Goal: Find specific page/section: Find specific page/section

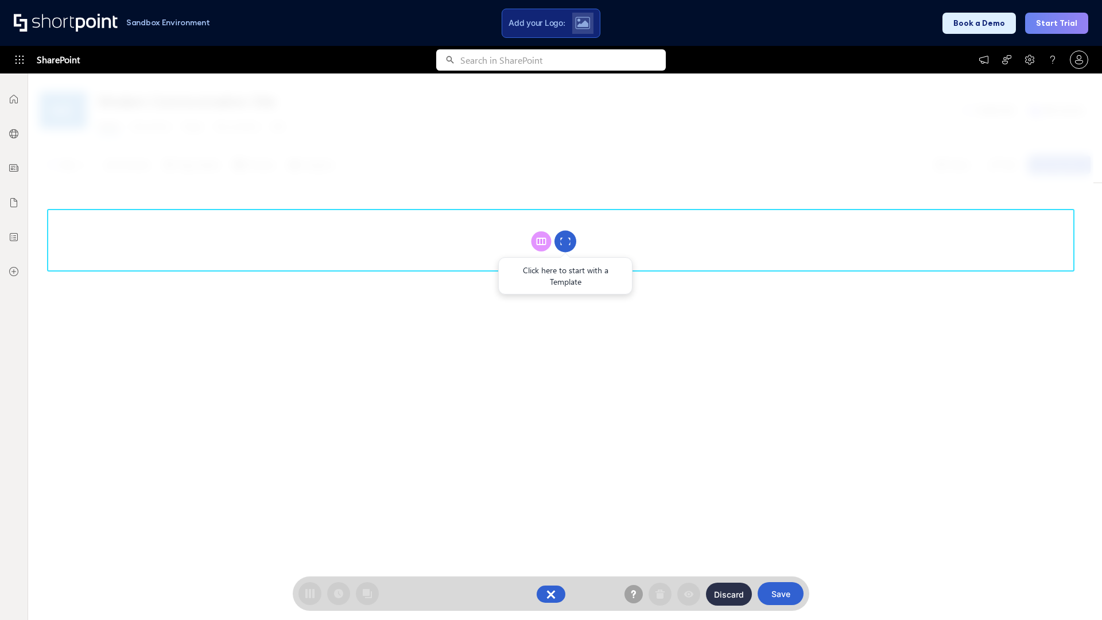
click at [565, 241] on circle at bounding box center [565, 242] width 22 height 22
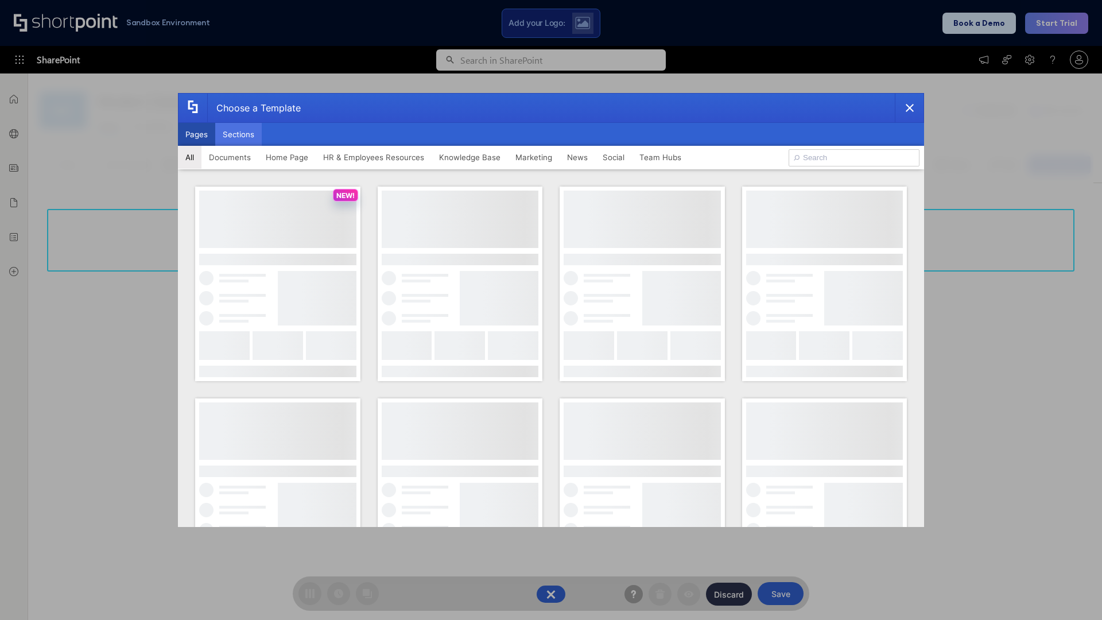
click at [238, 134] on button "Sections" at bounding box center [238, 134] width 46 height 23
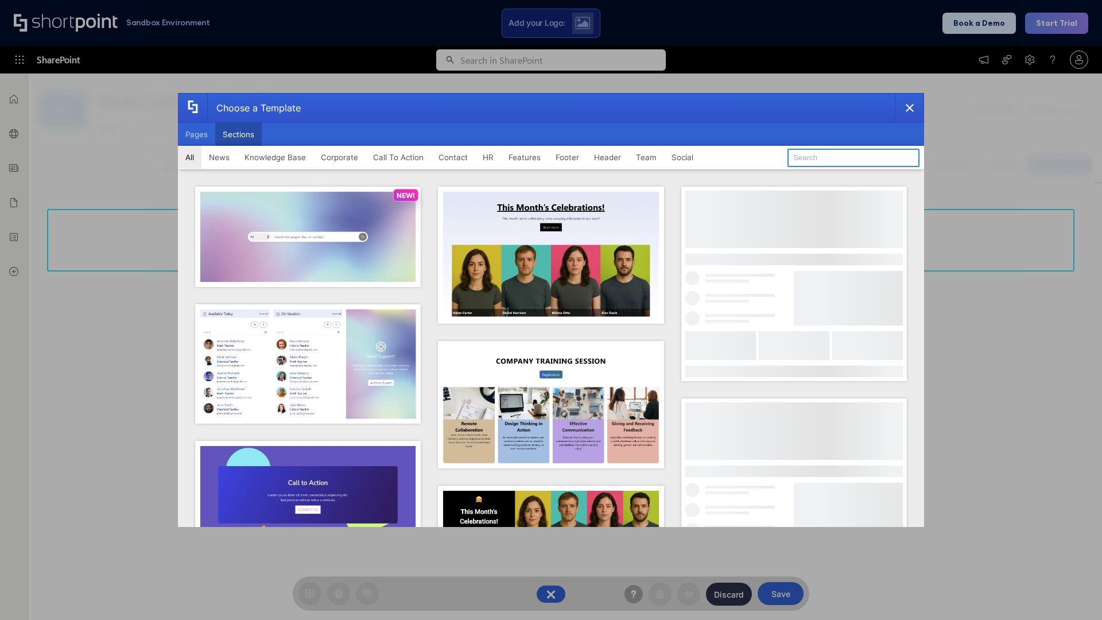
type input "FAQ 3"
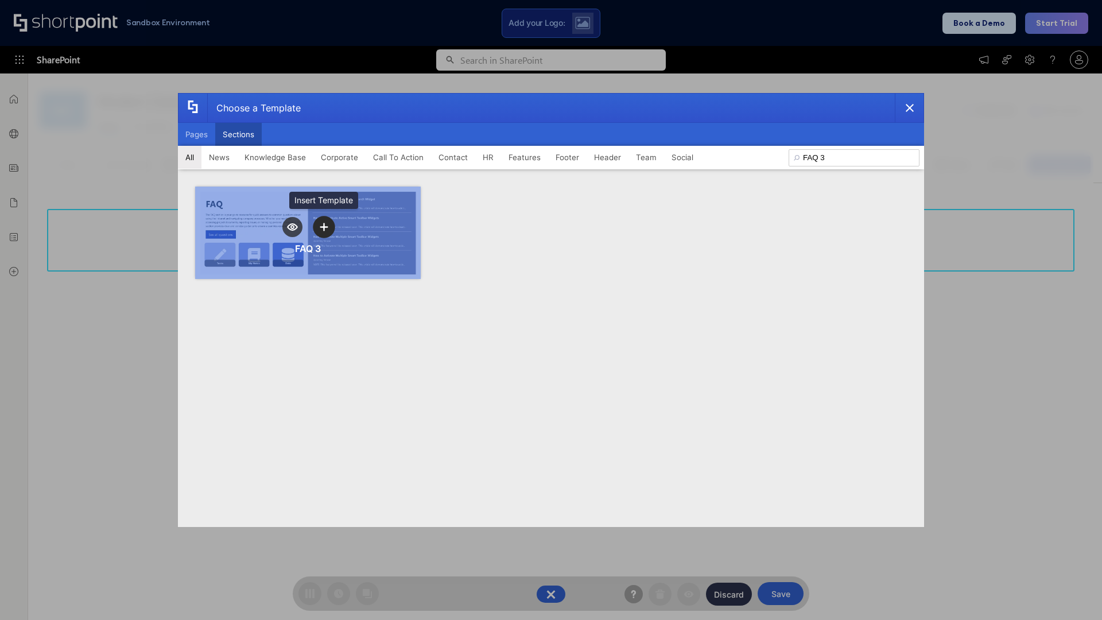
click at [324, 227] on icon "template selector" at bounding box center [324, 227] width 8 height 8
